Goal: Task Accomplishment & Management: Use online tool/utility

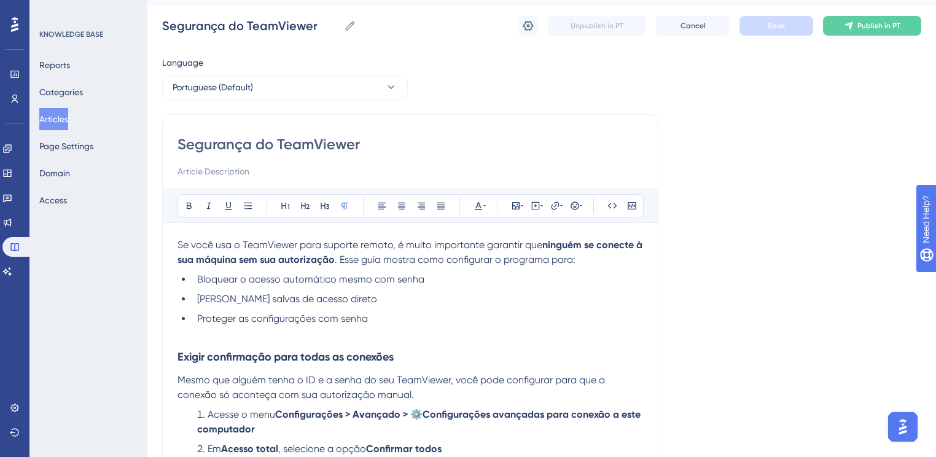
scroll to position [147, 0]
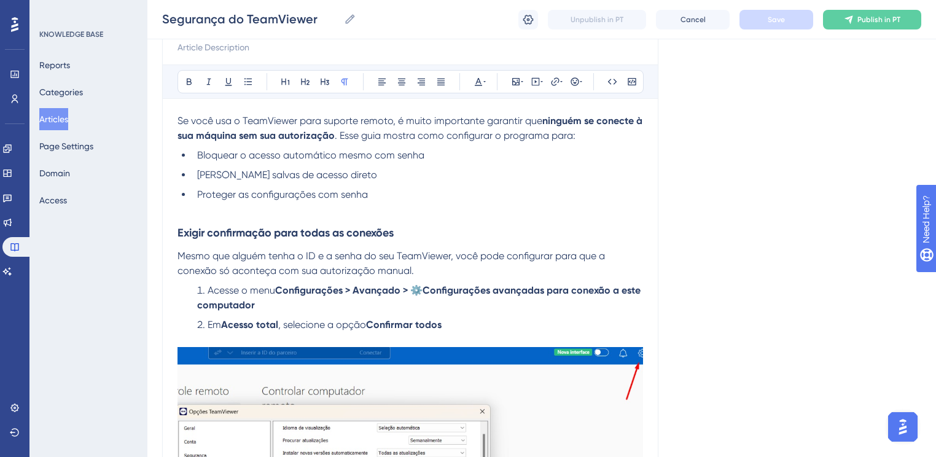
click at [211, 213] on p at bounding box center [411, 209] width 466 height 15
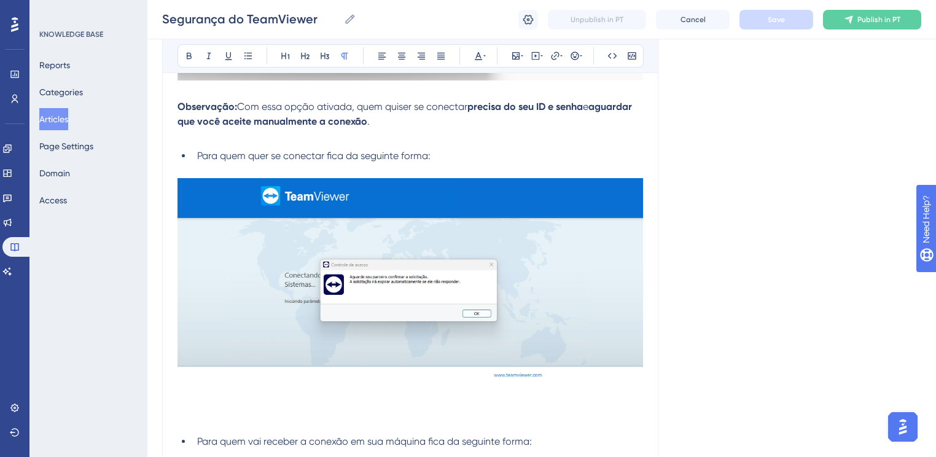
scroll to position [486, 0]
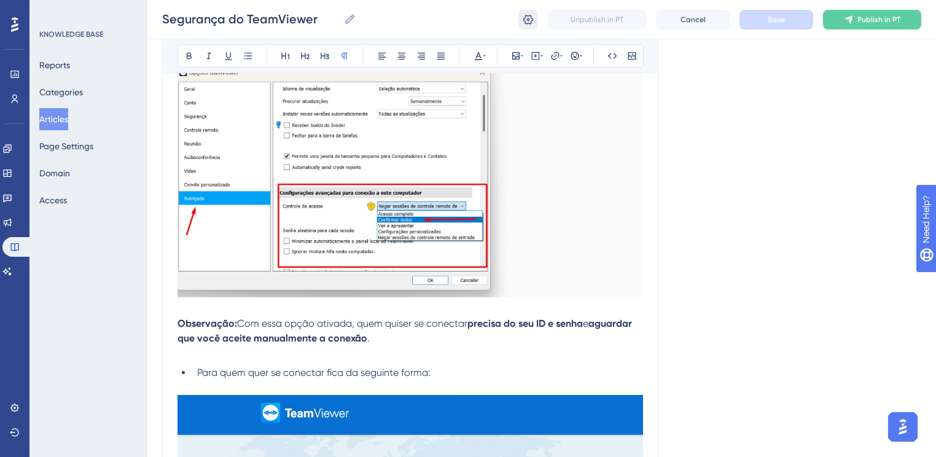
click at [522, 23] on icon at bounding box center [528, 20] width 12 height 12
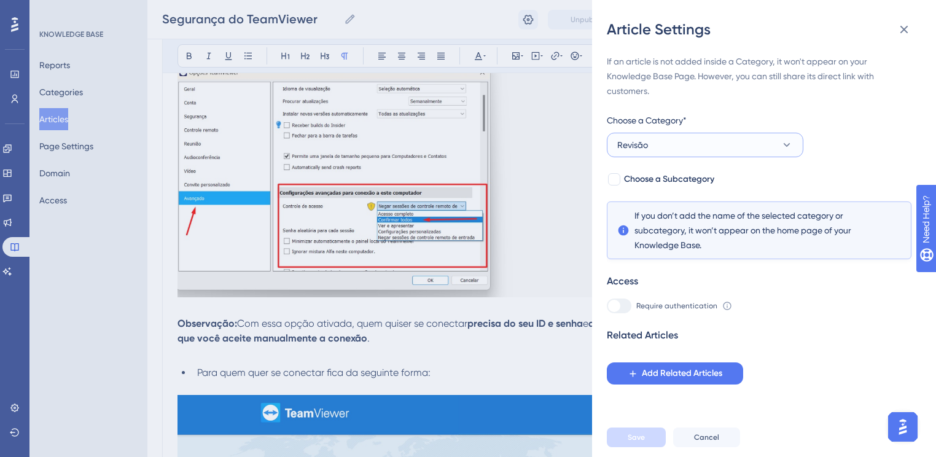
click at [673, 147] on button "Revisão" at bounding box center [705, 145] width 197 height 25
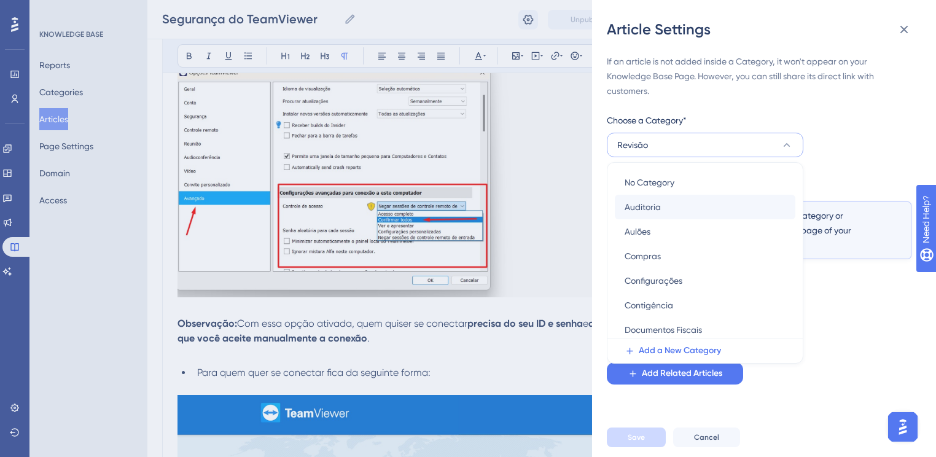
scroll to position [18, 0]
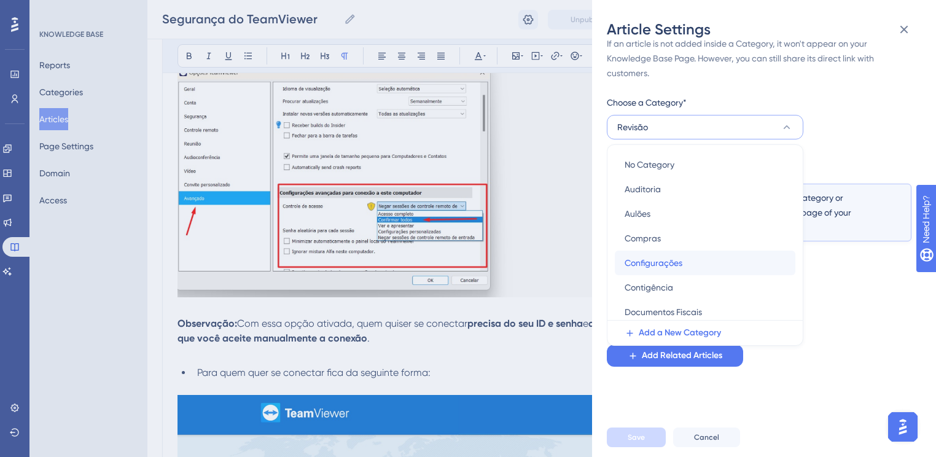
click at [658, 264] on span "Configurações" at bounding box center [654, 263] width 58 height 15
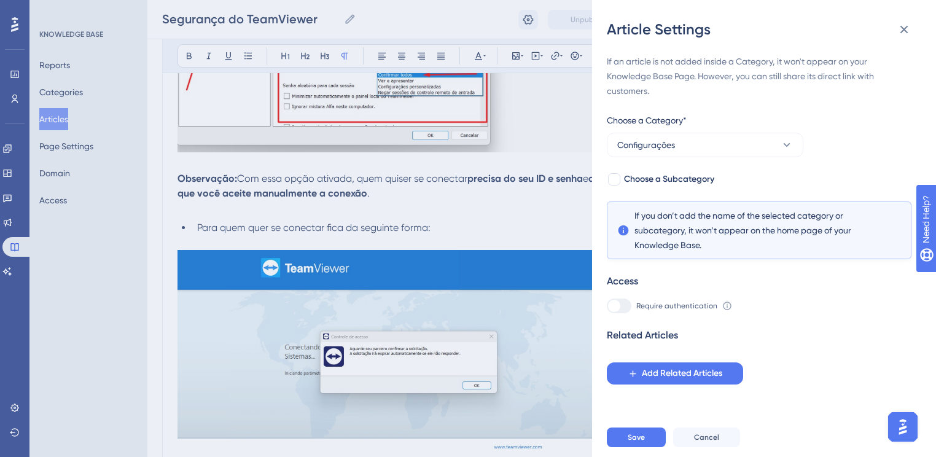
scroll to position [634, 0]
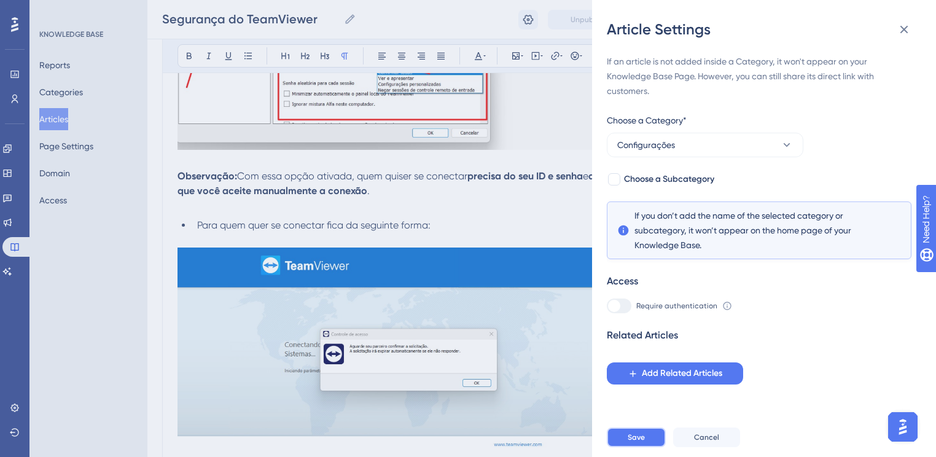
drag, startPoint x: 647, startPoint y: 445, endPoint x: 744, endPoint y: 154, distance: 306.9
click at [647, 443] on button "Save" at bounding box center [636, 438] width 59 height 20
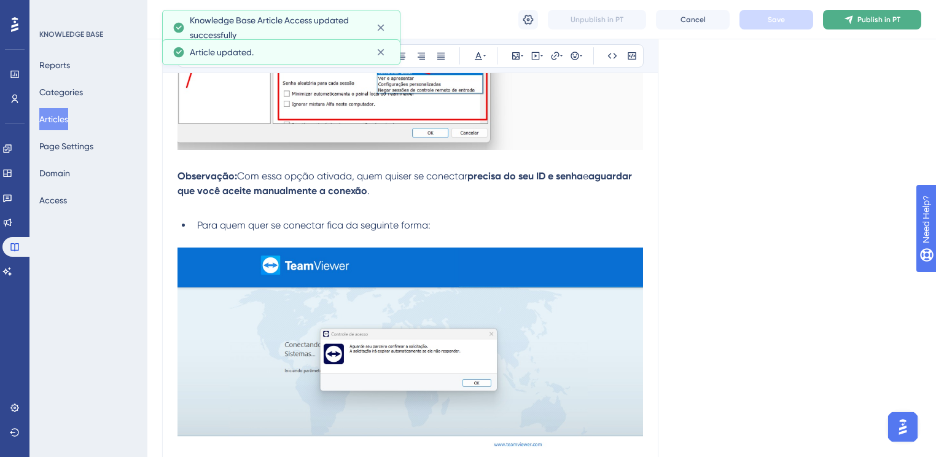
click at [865, 17] on span "Publish in PT" at bounding box center [878, 20] width 43 height 10
